Goal: Information Seeking & Learning: Learn about a topic

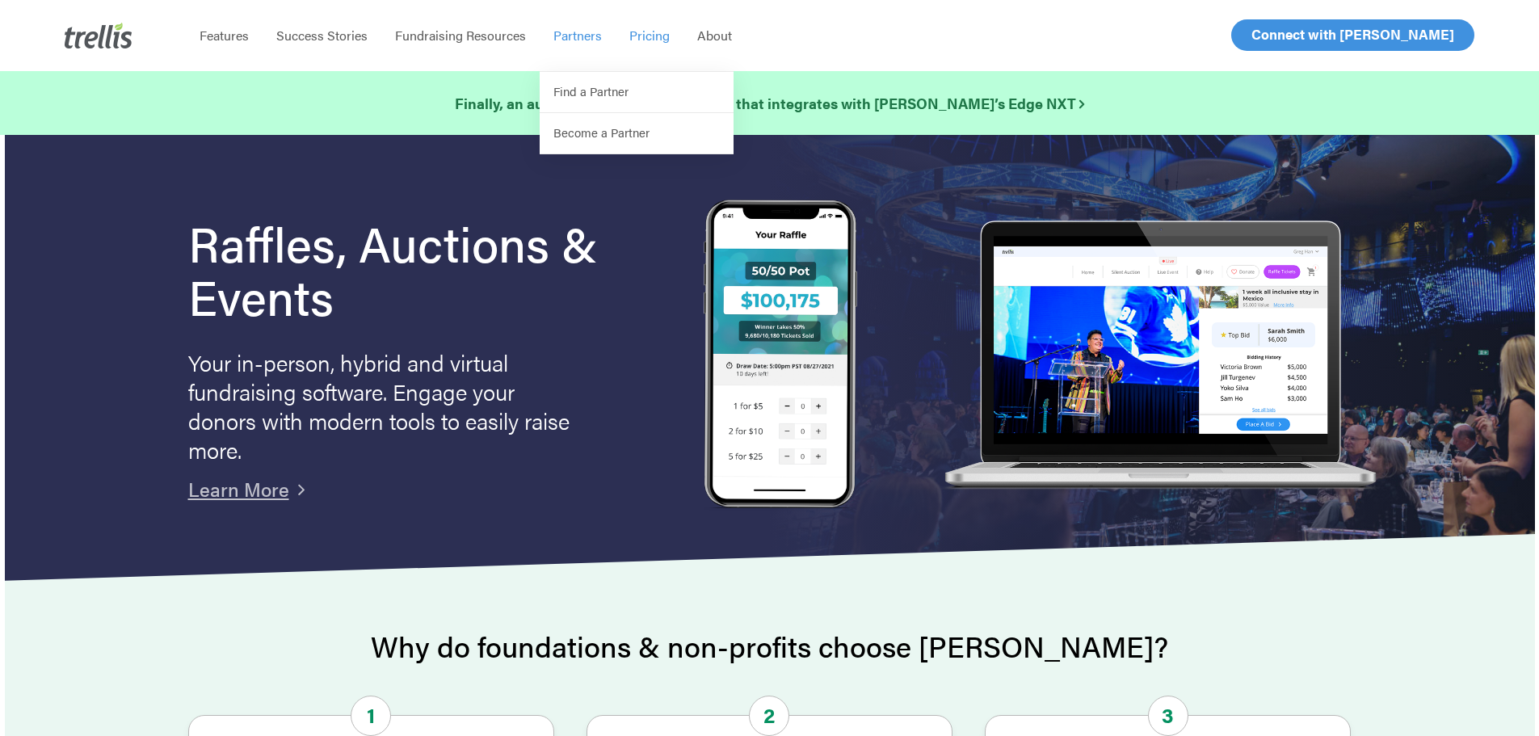
click at [643, 39] on span "Pricing" at bounding box center [649, 35] width 40 height 19
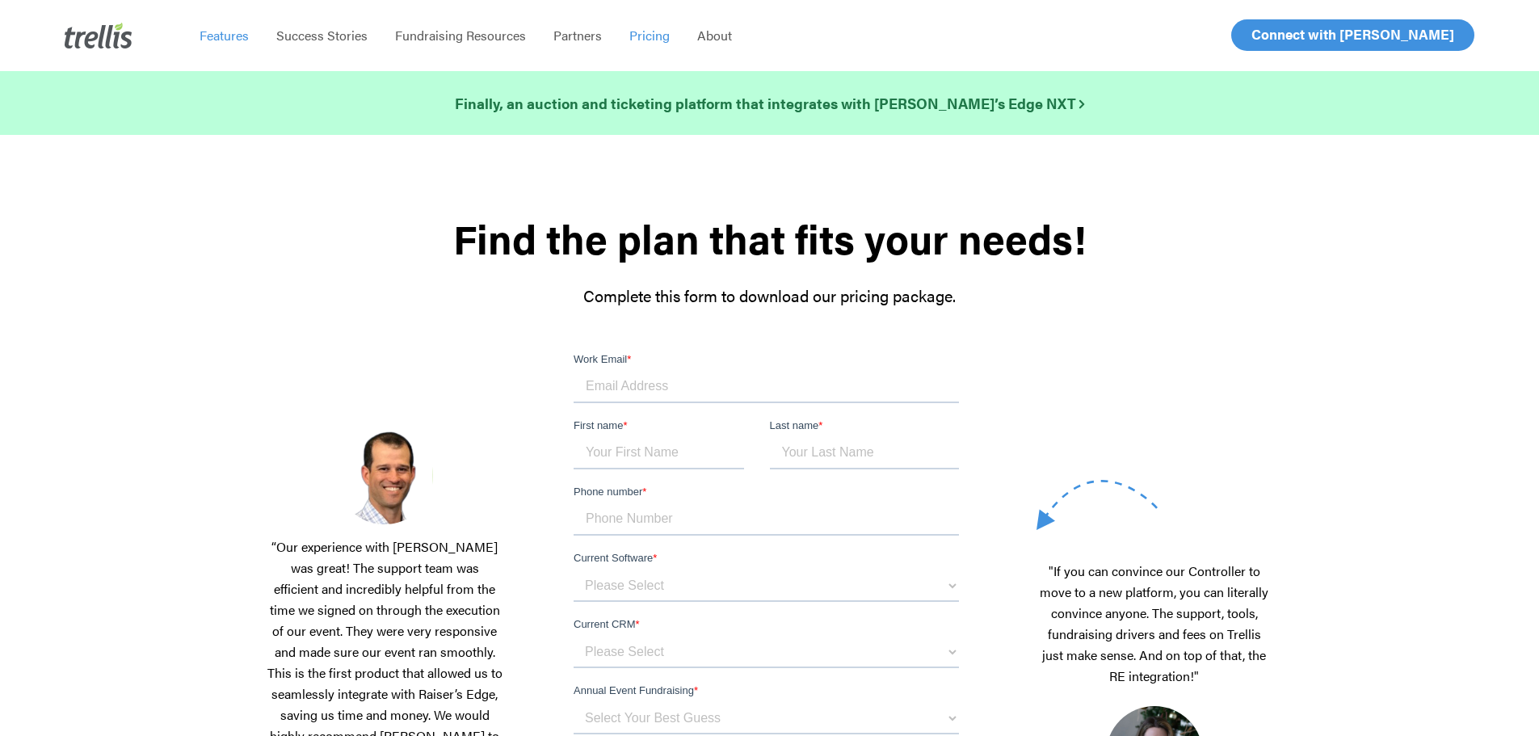
click at [225, 42] on span "Features" at bounding box center [224, 35] width 49 height 19
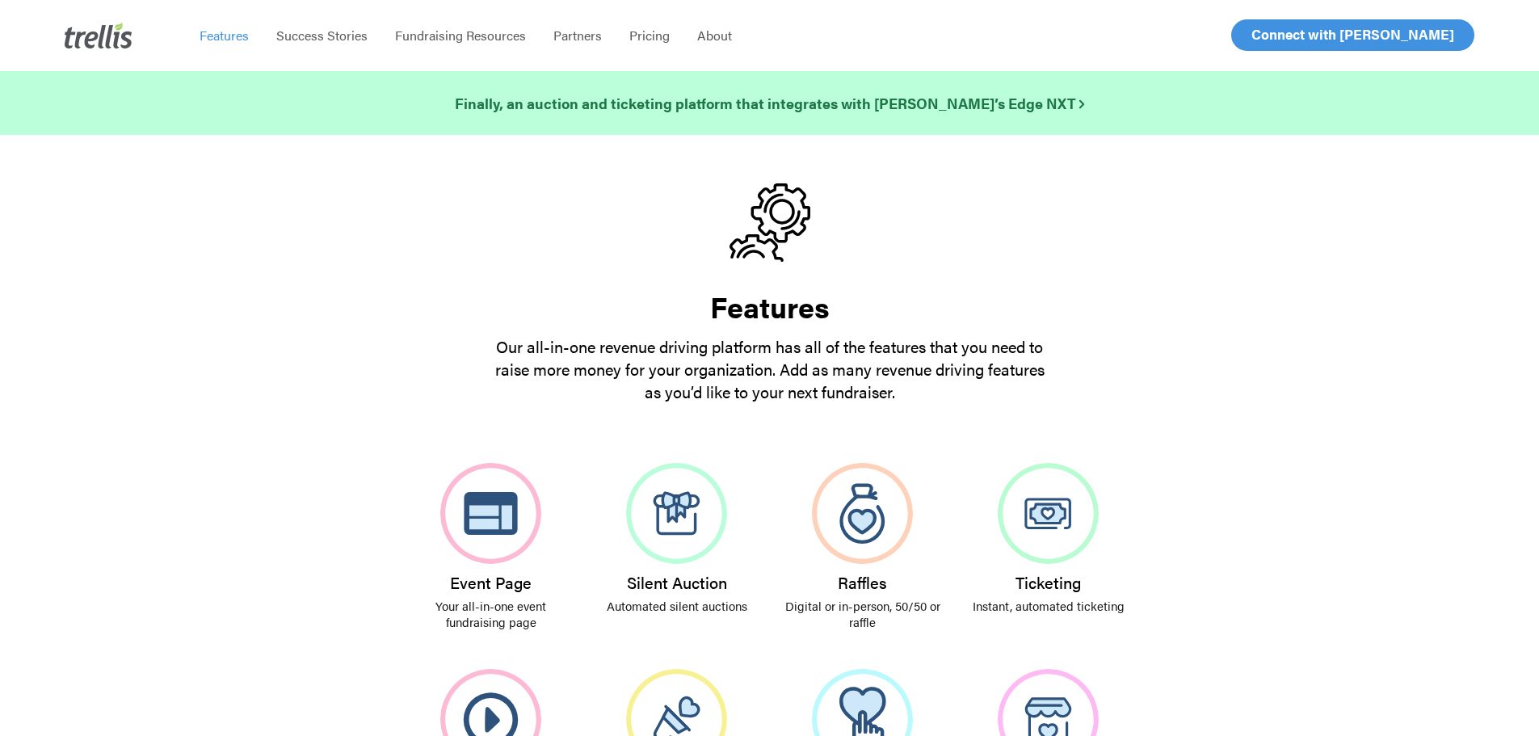
click at [298, 44] on li "Success Stories" at bounding box center [322, 35] width 119 height 71
click at [305, 36] on span "Success Stories" at bounding box center [321, 35] width 91 height 19
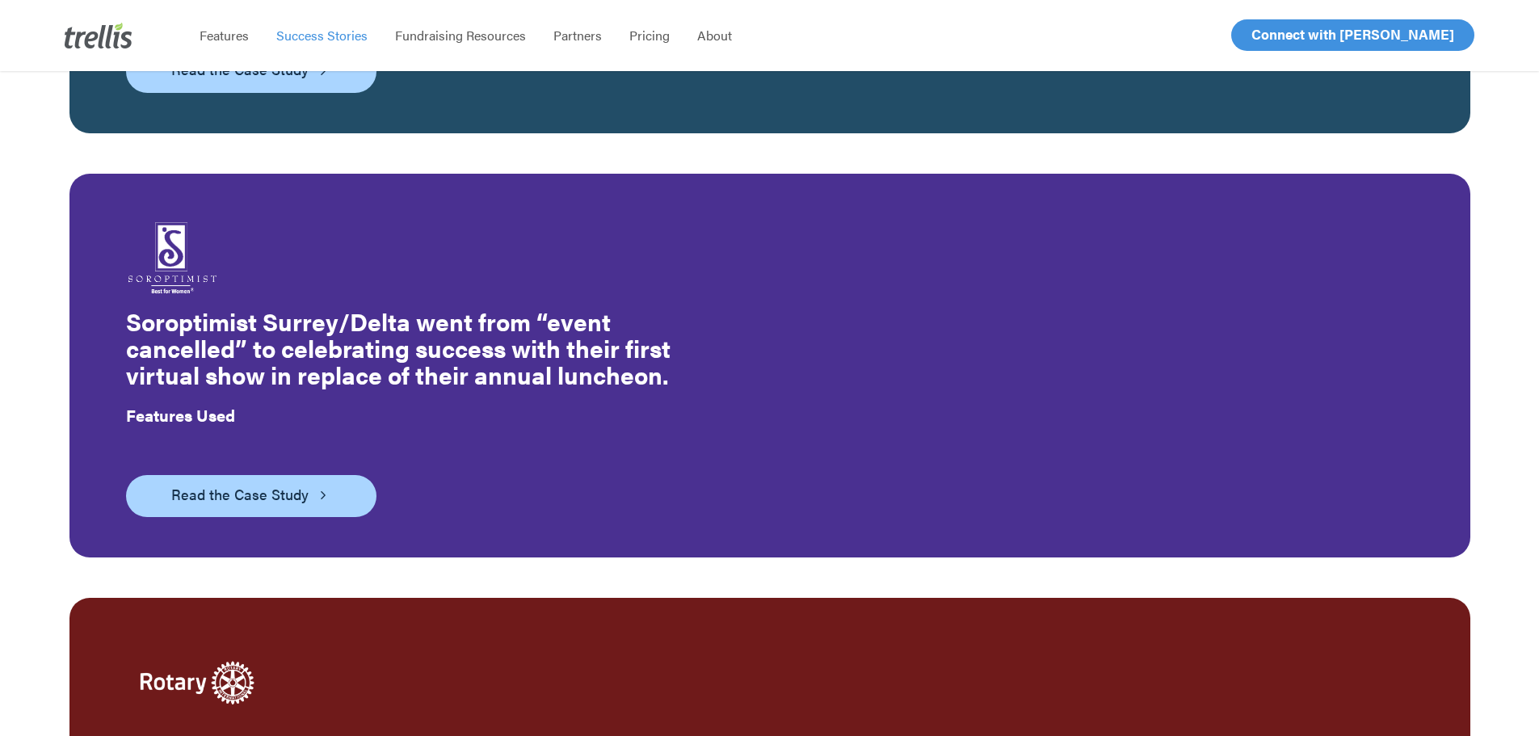
scroll to position [3344, 0]
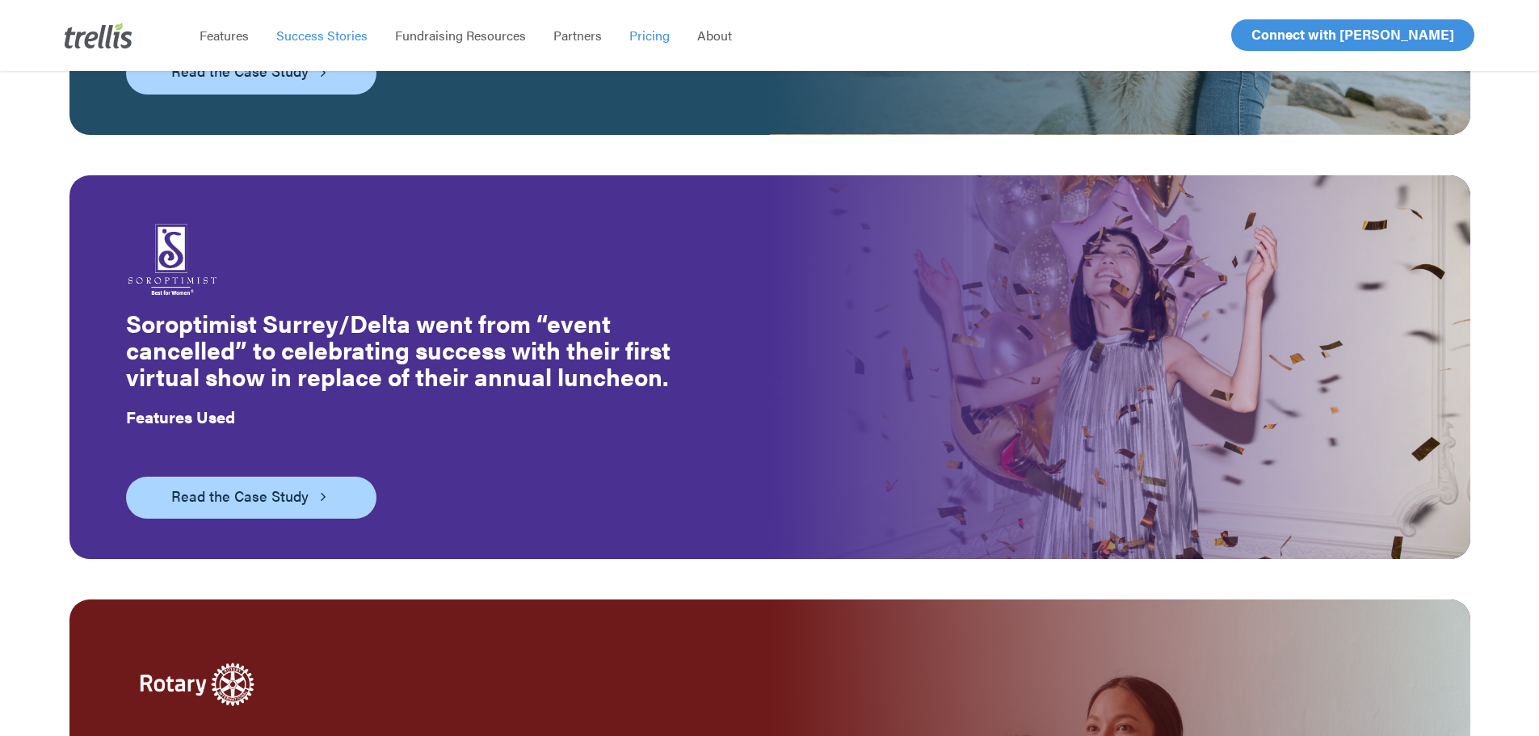
click at [638, 36] on span "Pricing" at bounding box center [649, 35] width 40 height 19
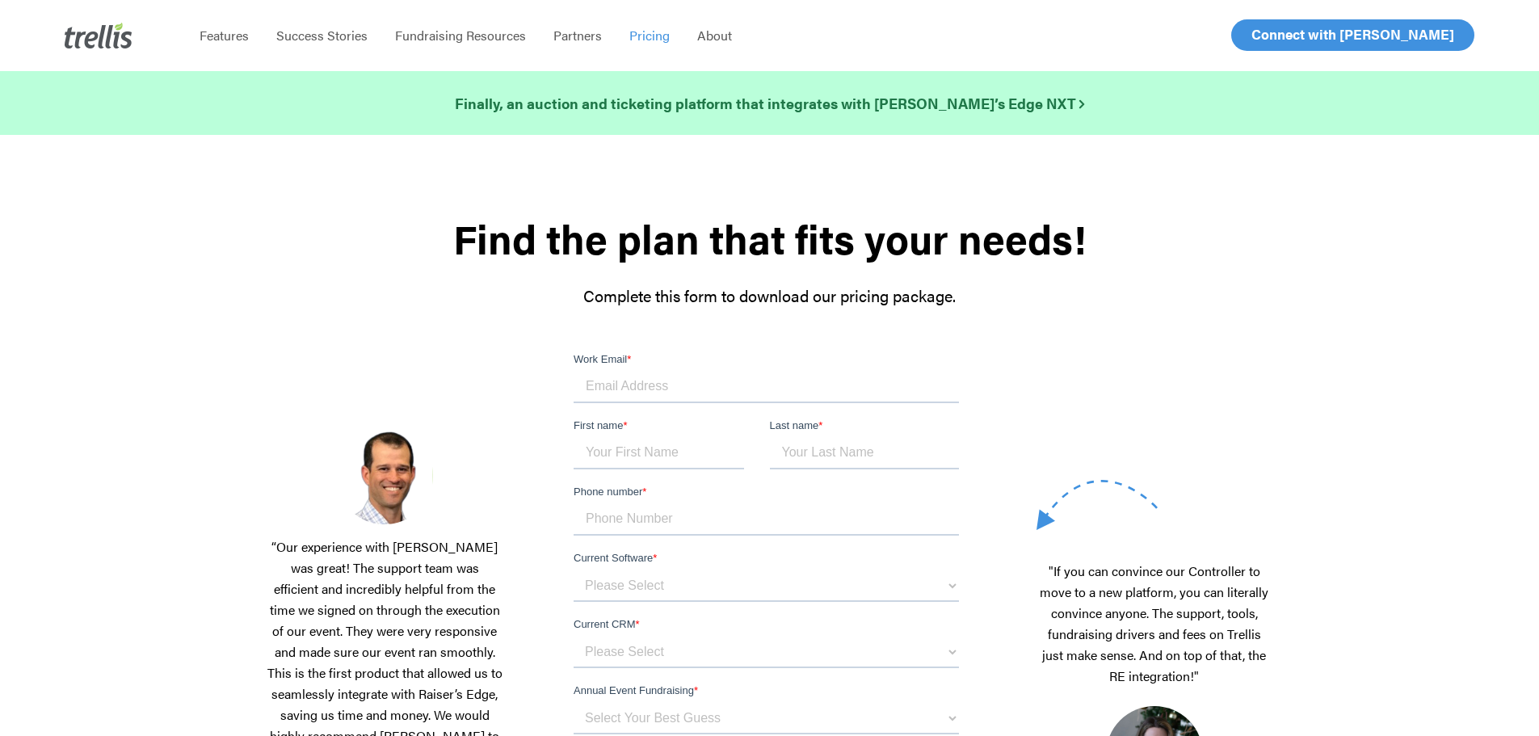
click at [415, 45] on li "Fundraising Resources" at bounding box center [460, 35] width 158 height 71
click at [417, 37] on span "Fundraising Resources" at bounding box center [460, 35] width 131 height 19
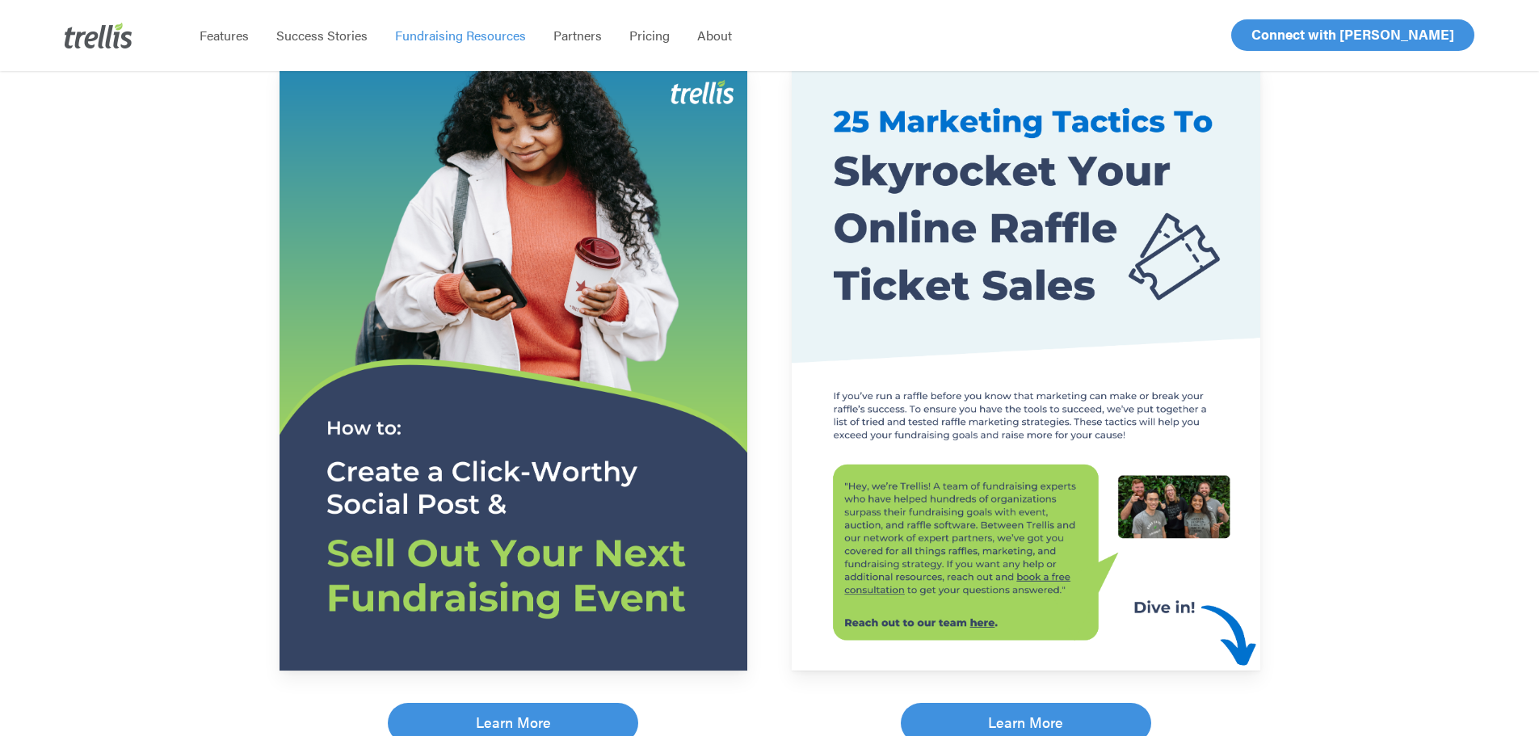
scroll to position [323, 0]
